Goal: Transaction & Acquisition: Purchase product/service

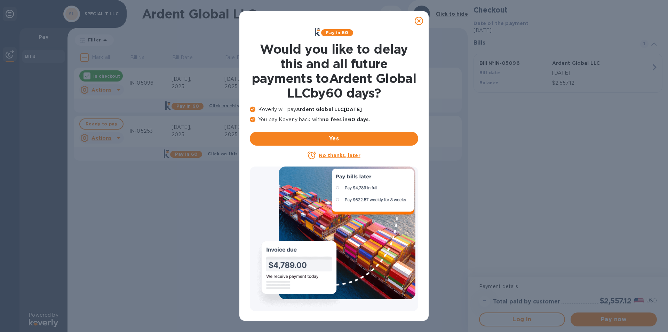
click at [416, 21] on icon at bounding box center [419, 21] width 8 height 8
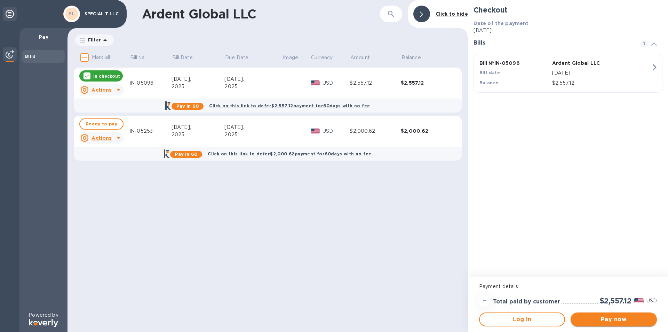
click at [616, 319] on span "Pay now" at bounding box center [613, 319] width 75 height 8
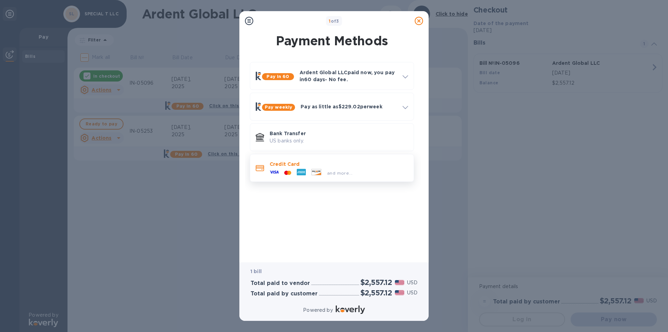
click at [302, 174] on icon at bounding box center [301, 172] width 9 height 7
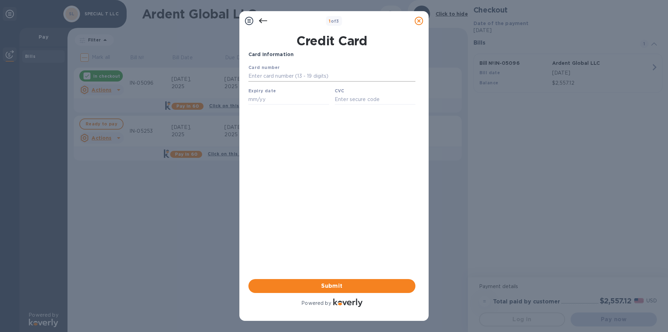
click at [263, 78] on input "text" at bounding box center [332, 76] width 167 height 10
type input "[CREDIT_CARD_NUMBER]"
type input "12/25"
click at [353, 99] on input "text" at bounding box center [375, 99] width 81 height 10
type input "2011"
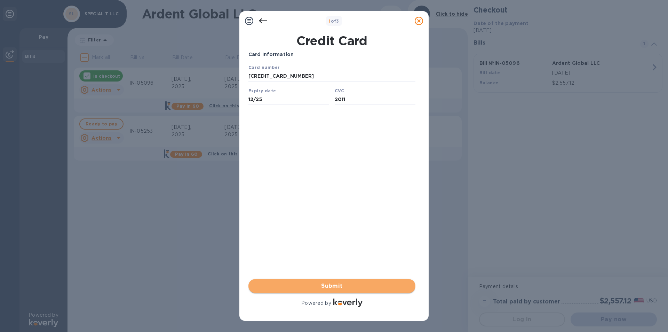
click at [331, 287] on span "Submit" at bounding box center [332, 286] width 156 height 8
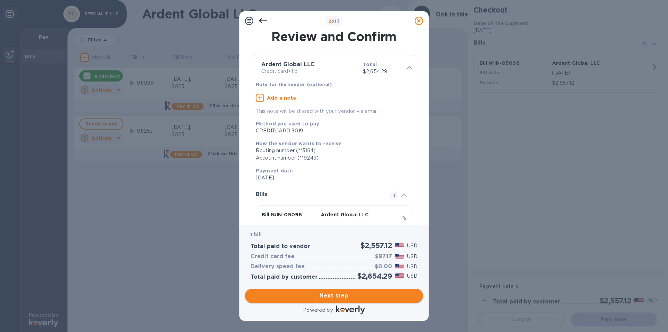
click at [332, 296] on span "Next step" at bounding box center [334, 295] width 167 height 8
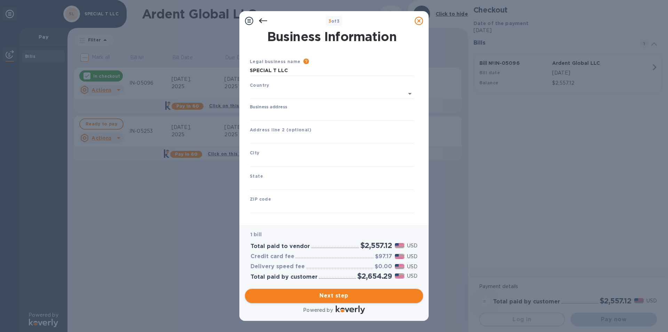
type input "[GEOGRAPHIC_DATA]"
click at [278, 111] on input "Business address" at bounding box center [332, 114] width 164 height 10
type input "[STREET_ADDRESS][PERSON_NAME]"
click at [287, 159] on input "text" at bounding box center [332, 160] width 164 height 10
type input "alpharetta"
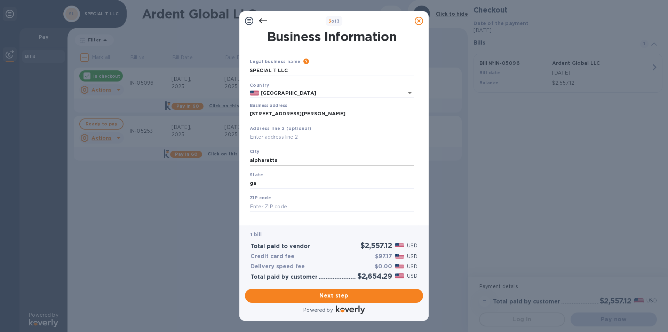
type input "ga"
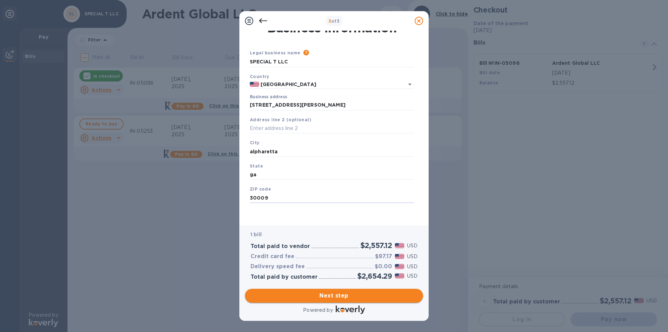
type input "30009"
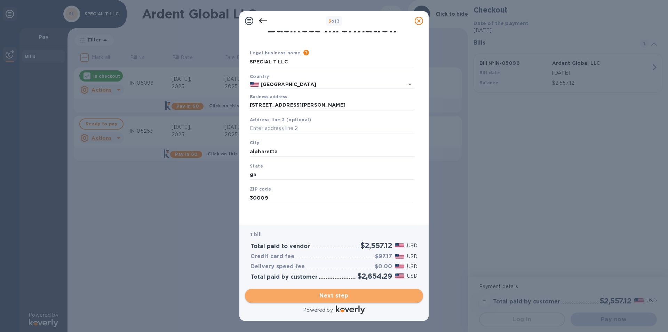
click at [338, 296] on span "Next step" at bounding box center [334, 295] width 167 height 8
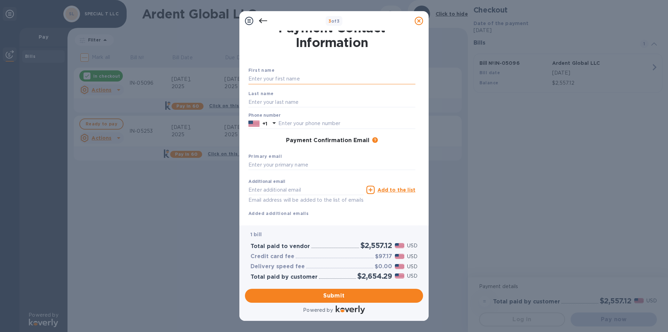
click at [282, 80] on input "text" at bounding box center [332, 79] width 167 height 10
type input "[PERSON_NAME]"
type input "Denissiouk"
type input "6788790777"
click at [264, 165] on input "text" at bounding box center [332, 165] width 167 height 10
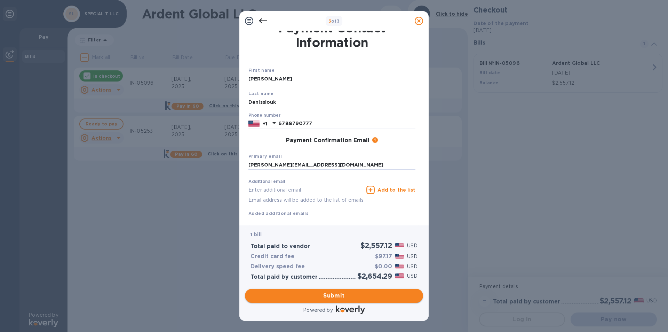
type input "[PERSON_NAME][EMAIL_ADDRESS][DOMAIN_NAME]"
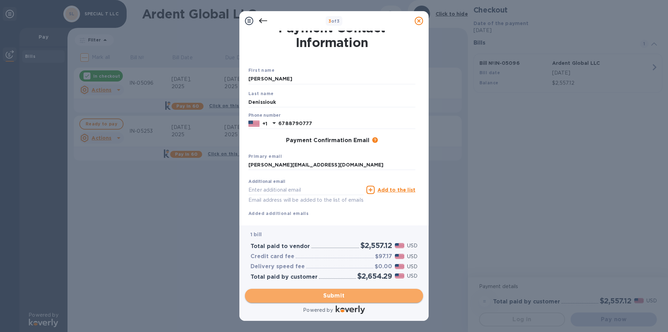
click at [332, 295] on span "Submit" at bounding box center [334, 295] width 167 height 8
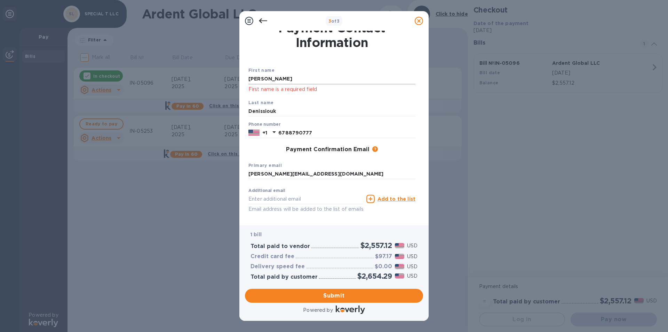
click at [285, 79] on input "[PERSON_NAME]" at bounding box center [332, 79] width 167 height 10
type input "[PERSON_NAME]"
click at [337, 298] on span "Submit" at bounding box center [334, 295] width 167 height 8
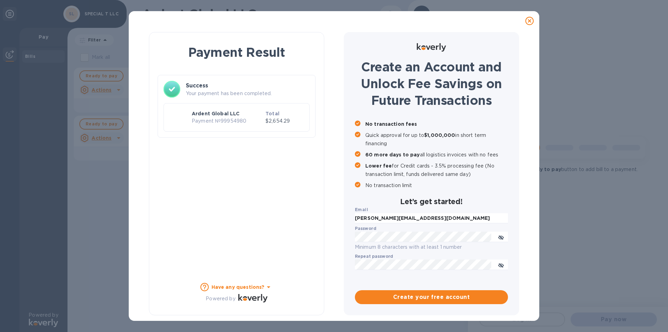
scroll to position [0, 0]
checkbox input "true"
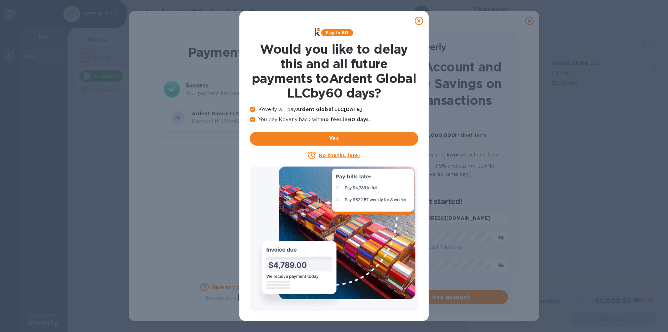
click at [417, 21] on icon at bounding box center [419, 21] width 8 height 8
